Goal: Find specific page/section: Find specific page/section

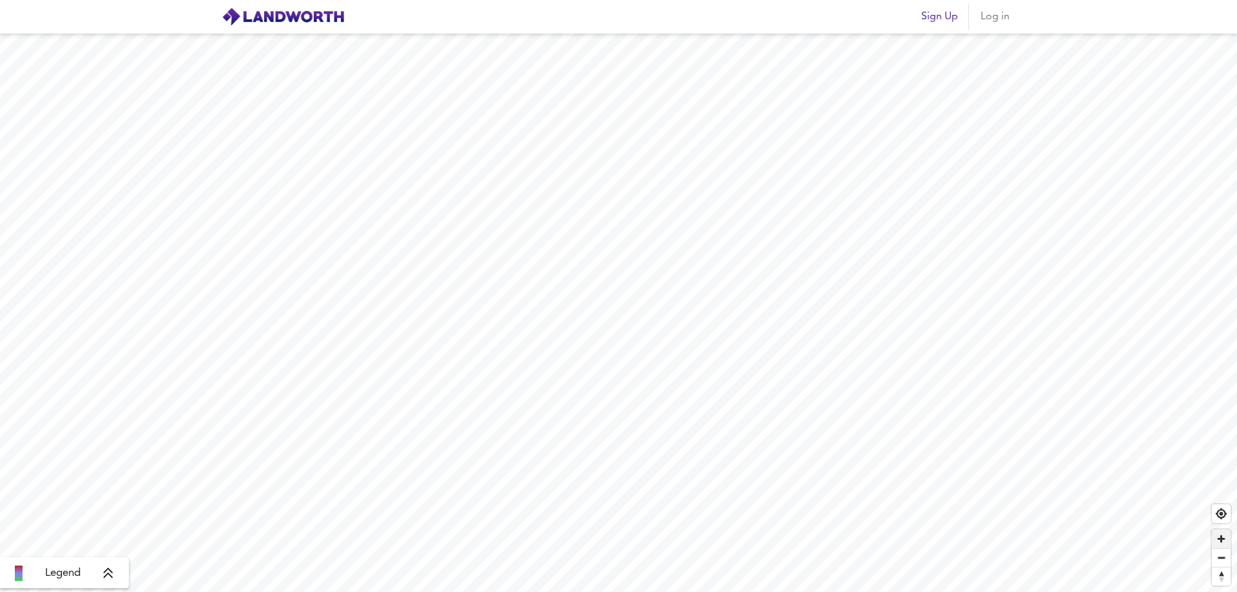
click at [1225, 543] on span "Zoom in" at bounding box center [1221, 539] width 19 height 19
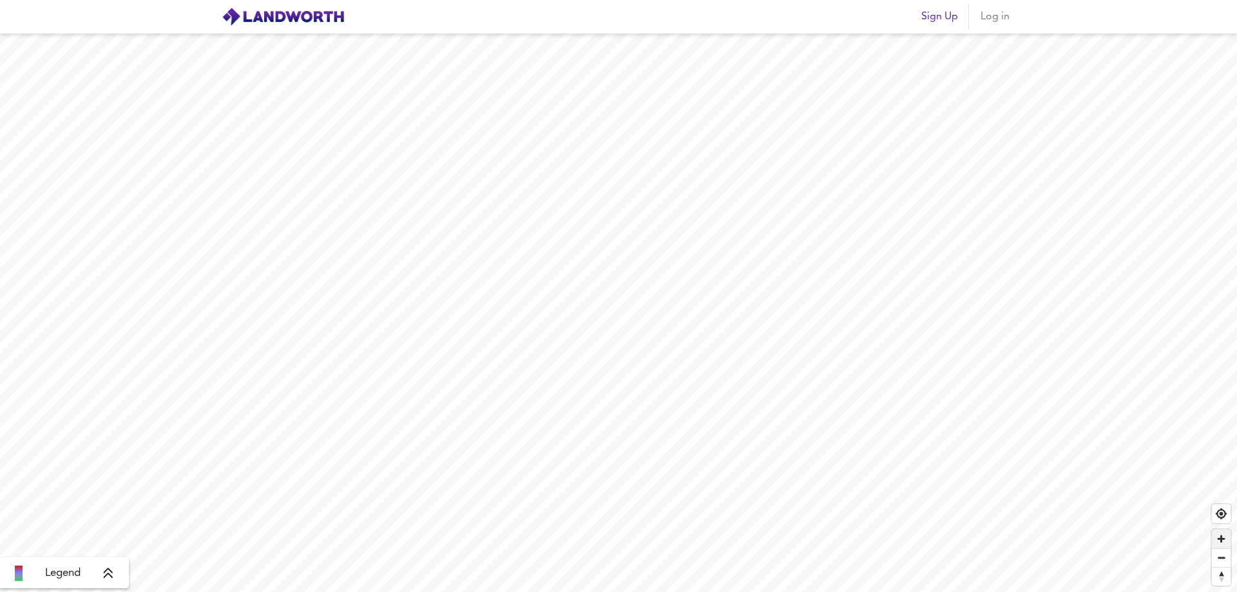
click at [1225, 543] on span "Zoom in" at bounding box center [1221, 539] width 19 height 19
click at [1225, 540] on span "Zoom in" at bounding box center [1221, 539] width 19 height 19
click at [1223, 541] on span "Zoom in" at bounding box center [1221, 539] width 19 height 19
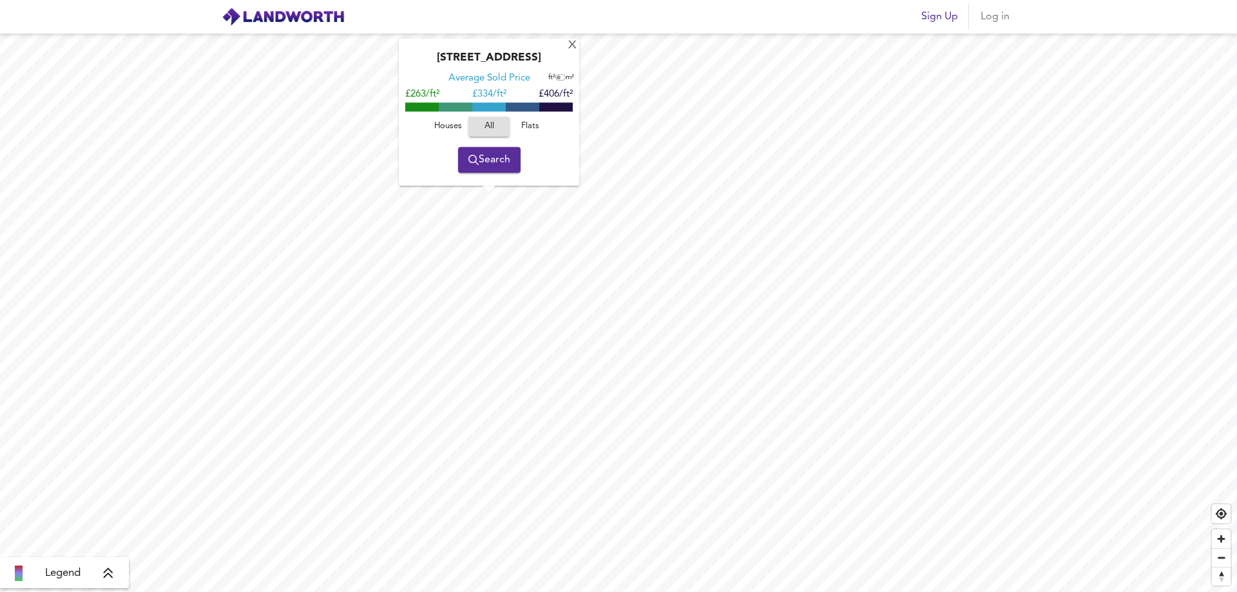
click at [456, 121] on span "Houses" at bounding box center [448, 126] width 35 height 15
click at [480, 158] on span "Search" at bounding box center [490, 160] width 42 height 18
